Goal: Information Seeking & Learning: Learn about a topic

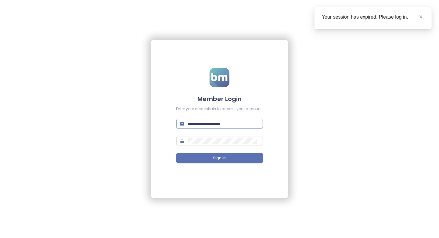
click at [193, 127] on span "**********" at bounding box center [219, 124] width 87 height 10
click at [196, 125] on input "**********" at bounding box center [223, 123] width 71 height 7
type input "**********"
click at [212, 153] on button "Sign In" at bounding box center [219, 158] width 87 height 10
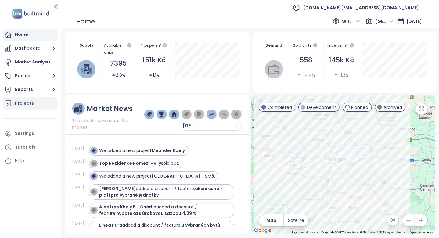
click at [52, 104] on div "Projects" at bounding box center [30, 103] width 55 height 12
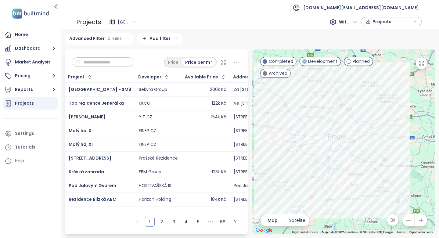
click at [100, 58] on input "text" at bounding box center [105, 62] width 49 height 9
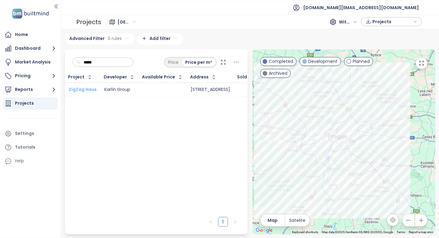
type input "*****"
click at [76, 87] on span "ZigZag Haus" at bounding box center [83, 89] width 28 height 6
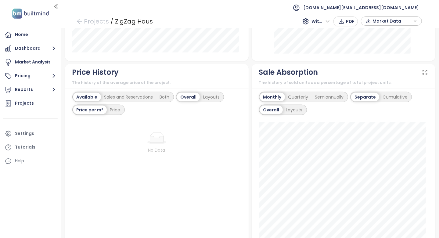
scroll to position [336, 0]
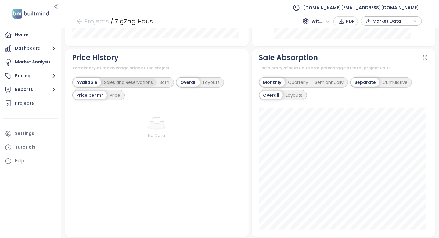
click at [123, 87] on div "Sales and Reservations" at bounding box center [129, 82] width 56 height 9
click at [165, 84] on div "Both" at bounding box center [166, 82] width 16 height 9
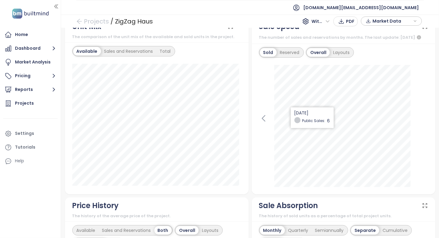
scroll to position [153, 0]
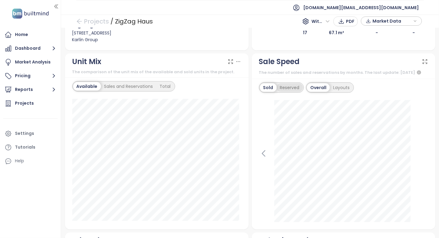
click at [297, 89] on div "Reserved" at bounding box center [290, 87] width 26 height 9
click at [268, 92] on div "Sold" at bounding box center [268, 87] width 16 height 9
click at [262, 156] on icon at bounding box center [263, 154] width 3 height 6
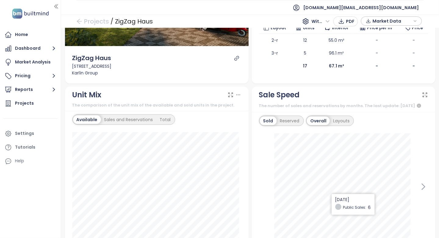
scroll to position [183, 0]
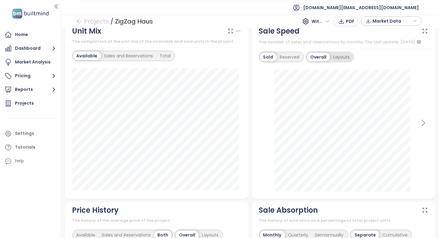
click at [339, 60] on div "Layouts" at bounding box center [341, 57] width 23 height 9
click at [419, 124] on icon at bounding box center [423, 122] width 9 height 9
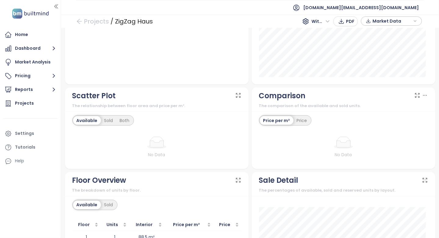
scroll to position [592, 0]
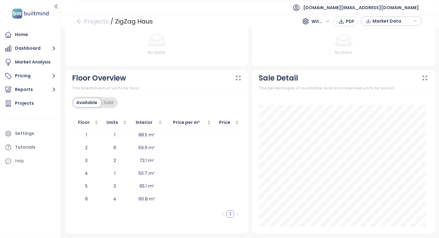
click at [113, 102] on div "Sold" at bounding box center [109, 103] width 16 height 9
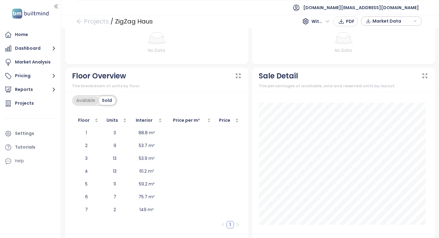
click at [95, 100] on div "Available" at bounding box center [86, 100] width 26 height 9
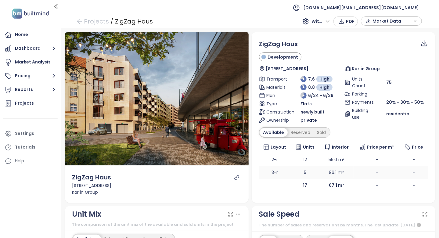
scroll to position [183, 0]
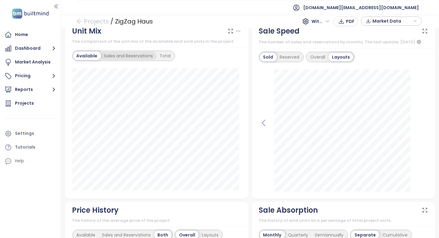
click at [133, 56] on div "Sales and Reservations" at bounding box center [129, 56] width 56 height 9
click at [162, 53] on div "Total" at bounding box center [167, 56] width 18 height 9
click at [98, 59] on div "Available Sales and Reservations Total" at bounding box center [157, 123] width 184 height 152
click at [95, 55] on div "Available" at bounding box center [86, 56] width 26 height 9
